Goal: Task Accomplishment & Management: Complete application form

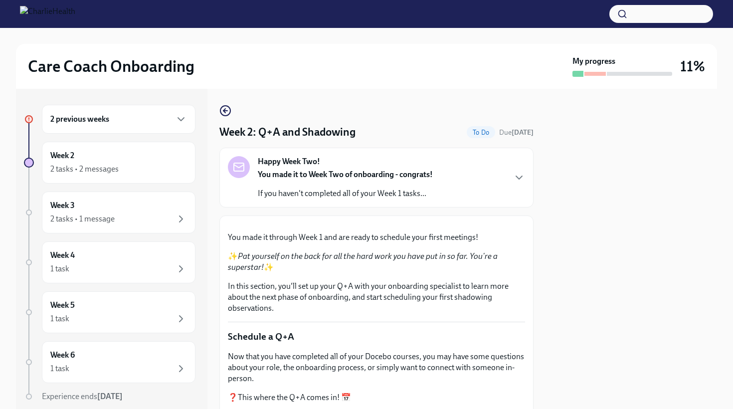
click at [576, 235] on div at bounding box center [630, 249] width 171 height 320
click at [132, 164] on div "2 tasks • 2 messages" at bounding box center [118, 169] width 137 height 12
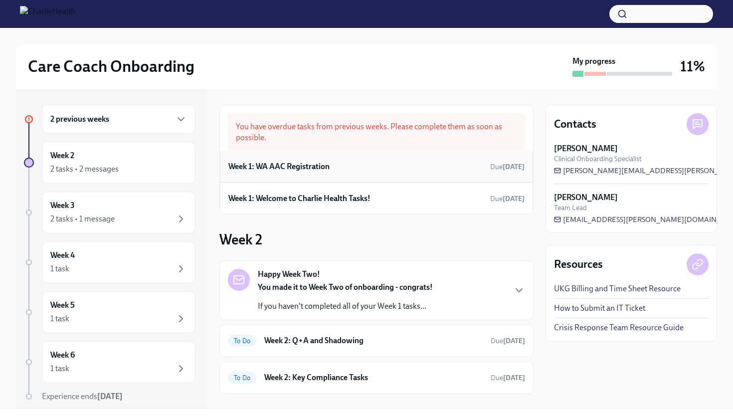
click at [323, 168] on h6 "Week 1: WA AAC Registration" at bounding box center [278, 166] width 101 height 11
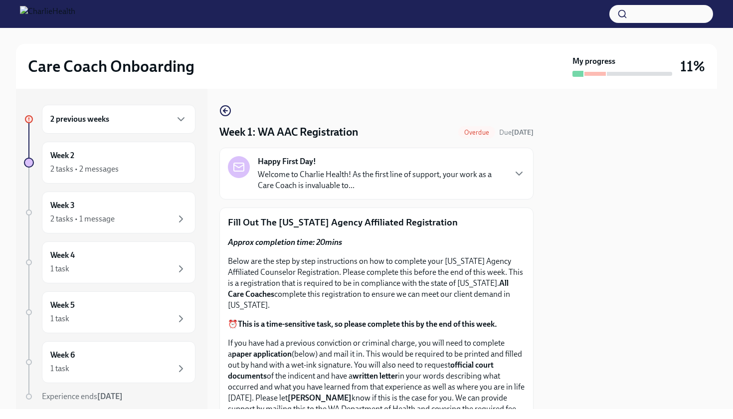
click at [639, 200] on div at bounding box center [630, 249] width 171 height 320
click at [615, 233] on div at bounding box center [630, 249] width 171 height 320
click at [591, 236] on div at bounding box center [630, 249] width 171 height 320
click at [523, 175] on icon "button" at bounding box center [519, 173] width 12 height 12
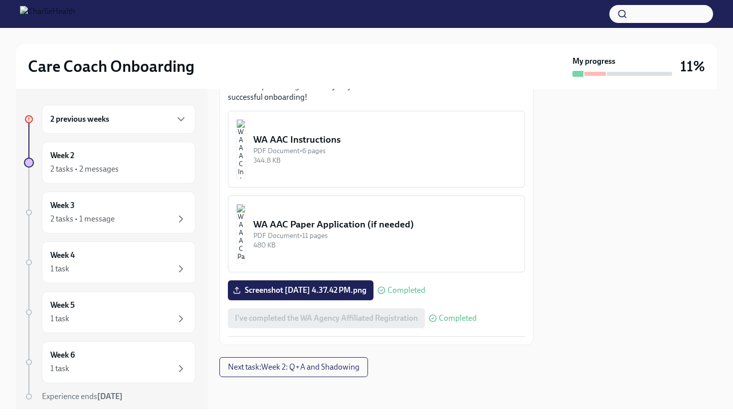
scroll to position [933, 0]
click at [342, 362] on span "Next task : Week 2: Q+A and Shadowing" at bounding box center [294, 367] width 132 height 10
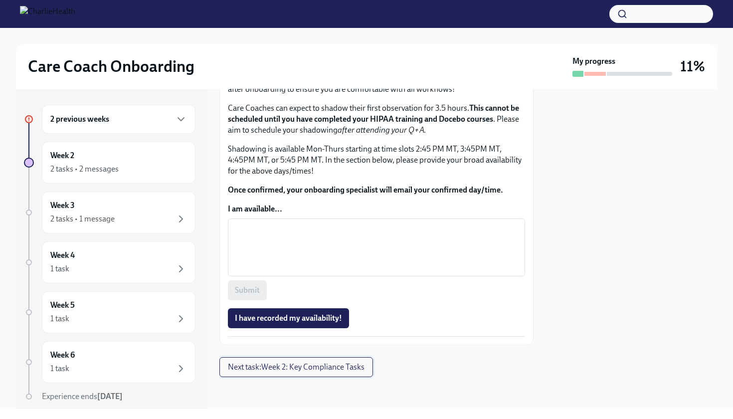
scroll to position [984, 0]
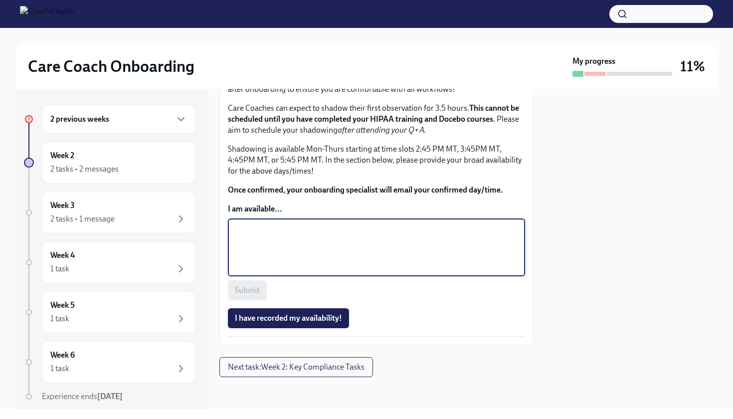
click at [261, 249] on textarea "I am available..." at bounding box center [376, 247] width 285 height 48
type textarea "m"
click at [99, 117] on h6 "2 previous weeks" at bounding box center [79, 119] width 59 height 11
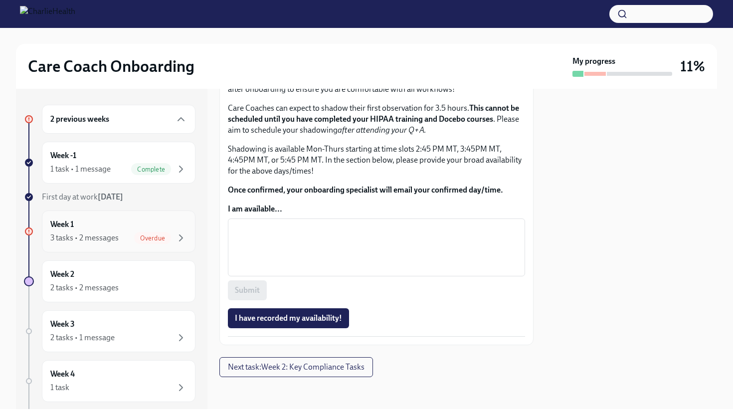
click at [108, 231] on div "Week 1 3 tasks • 2 messages Overdue" at bounding box center [118, 231] width 137 height 25
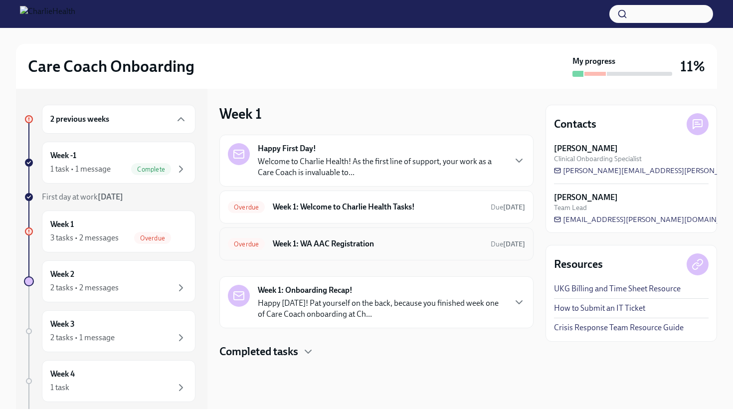
click at [347, 245] on h6 "Week 1: WA AAC Registration" at bounding box center [378, 243] width 210 height 11
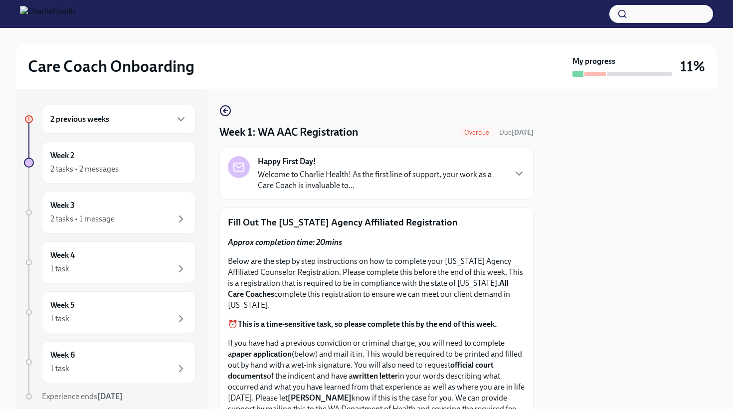
click at [568, 274] on div at bounding box center [630, 249] width 171 height 320
click at [568, 248] on div at bounding box center [630, 249] width 171 height 320
drag, startPoint x: 676, startPoint y: 322, endPoint x: 667, endPoint y: 369, distance: 47.8
click at [667, 369] on div at bounding box center [630, 249] width 171 height 320
click at [629, 349] on div at bounding box center [630, 249] width 171 height 320
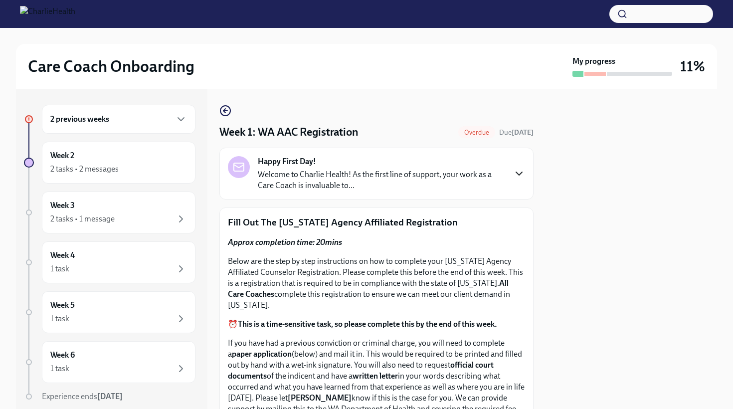
click at [520, 172] on icon "button" at bounding box center [519, 173] width 12 height 12
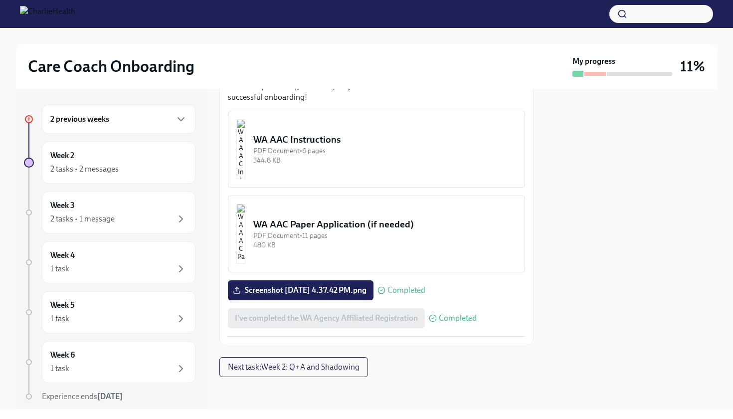
scroll to position [926, 0]
click at [145, 119] on div "2 previous weeks" at bounding box center [118, 119] width 137 height 12
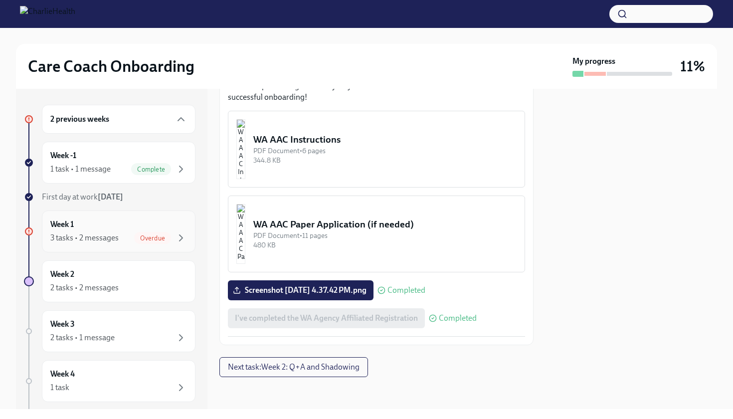
click at [144, 233] on div "Overdue" at bounding box center [152, 238] width 37 height 12
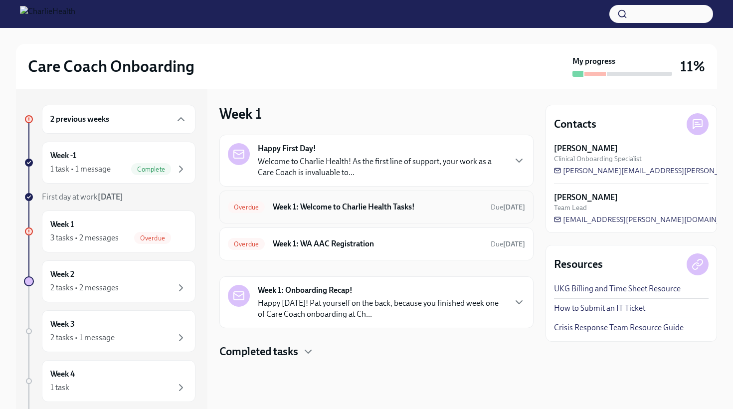
click at [326, 211] on h6 "Week 1: Welcome to Charlie Health Tasks!" at bounding box center [378, 206] width 210 height 11
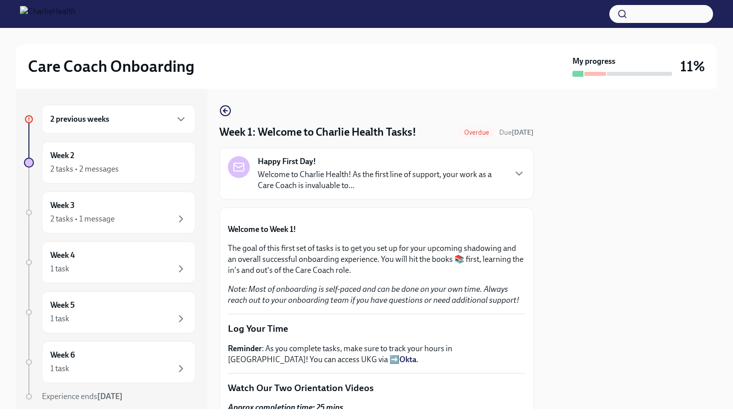
click at [657, 203] on div at bounding box center [630, 249] width 171 height 320
click at [615, 229] on div at bounding box center [630, 249] width 171 height 320
click at [654, 206] on div at bounding box center [630, 249] width 171 height 320
click at [475, 216] on button "Zoom image" at bounding box center [376, 216] width 297 height 0
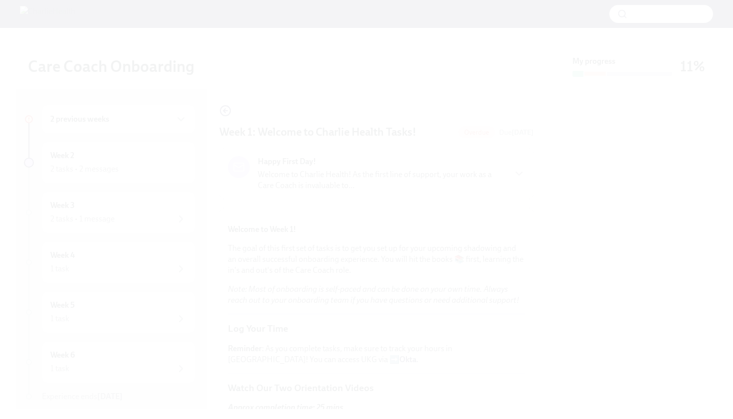
click at [474, 293] on button "Unzoom image" at bounding box center [366, 209] width 733 height 419
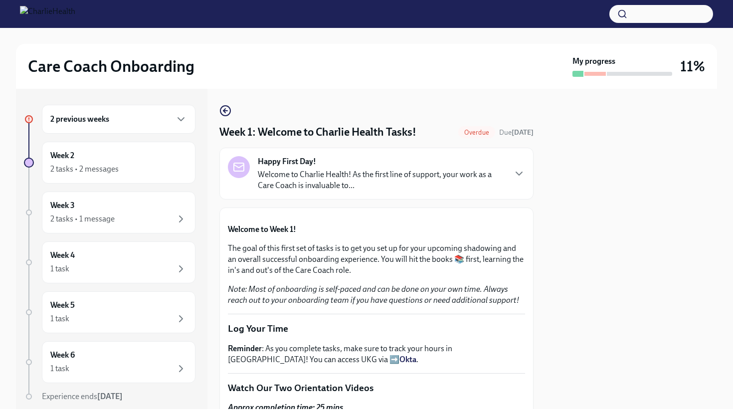
click at [571, 250] on div at bounding box center [630, 249] width 171 height 320
click at [513, 175] on icon "button" at bounding box center [519, 173] width 12 height 12
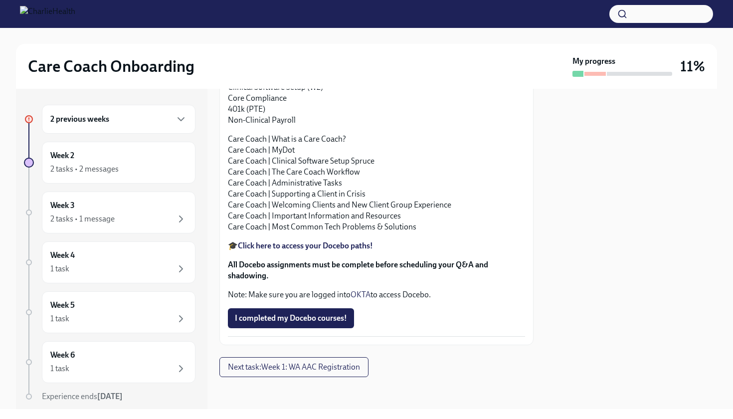
scroll to position [1403, 0]
click at [288, 319] on span "I completed my Docebo courses!" at bounding box center [291, 318] width 112 height 10
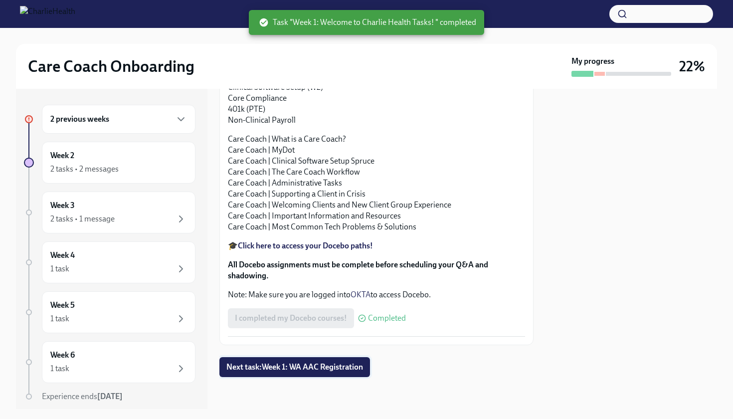
click at [298, 367] on span "Next task : Week 1: WA AAC Registration" at bounding box center [294, 367] width 137 height 10
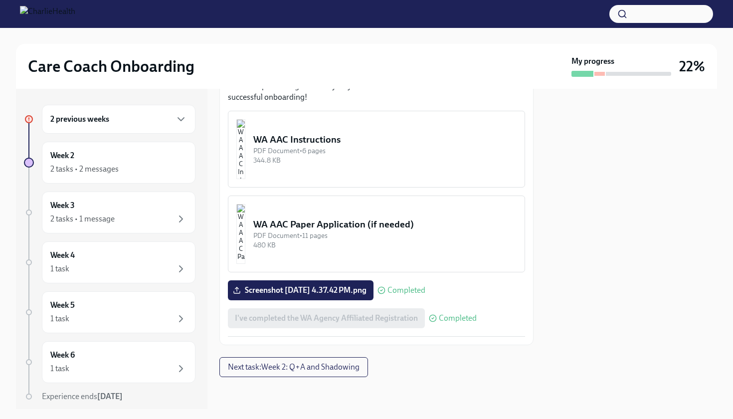
scroll to position [933, 0]
click at [323, 294] on span "Screenshot [DATE] 4.37.42 PM.png" at bounding box center [301, 290] width 132 height 10
click at [0, 0] on input "Screenshot [DATE] 4.37.42 PM.png" at bounding box center [0, 0] width 0 height 0
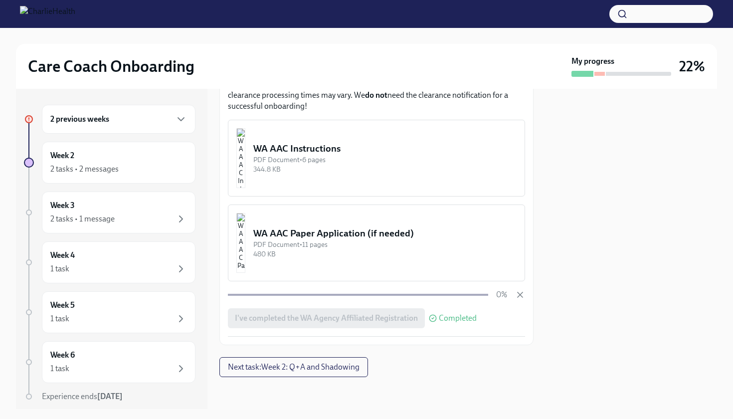
scroll to position [924, 0]
click at [566, 308] on div at bounding box center [630, 249] width 171 height 320
click at [588, 355] on div at bounding box center [630, 249] width 171 height 320
click at [346, 367] on span "Next task : Week 2: Q+A and Shadowing" at bounding box center [294, 367] width 132 height 10
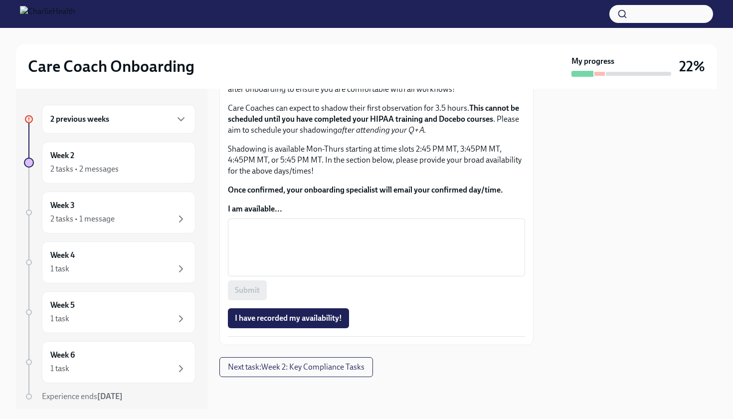
scroll to position [692, 0]
